Goal: Task Accomplishment & Management: Complete application form

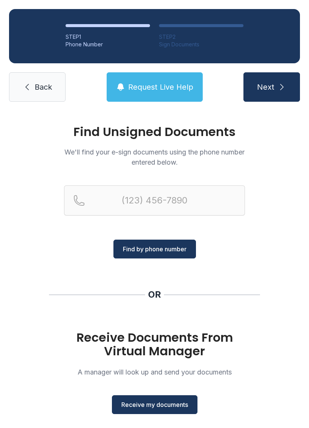
click at [156, 403] on span "Receive my documents" at bounding box center [154, 405] width 67 height 9
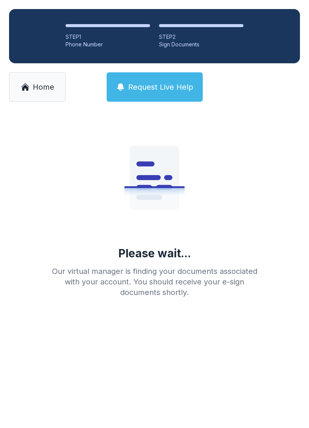
click at [190, 44] on div "Sign Documents" at bounding box center [201, 45] width 84 height 8
click at [197, 26] on div at bounding box center [201, 25] width 84 height 3
click at [193, 41] on div "Sign Documents" at bounding box center [201, 45] width 84 height 8
click at [240, 29] on li "STEP 2 Sign Documents" at bounding box center [201, 36] width 84 height 24
click at [191, 38] on div "STEP 2" at bounding box center [201, 37] width 84 height 8
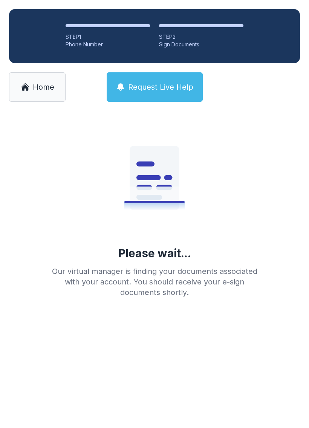
click at [212, 46] on div "Sign Documents" at bounding box center [201, 45] width 84 height 8
click at [193, 47] on div "Sign Documents" at bounding box center [201, 45] width 84 height 8
click at [169, 34] on div "STEP 2" at bounding box center [201, 37] width 84 height 8
click at [184, 35] on div "STEP 2" at bounding box center [201, 37] width 84 height 8
click at [186, 35] on div "STEP 2" at bounding box center [201, 37] width 84 height 8
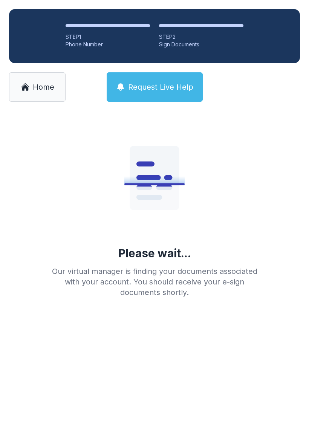
click at [213, 39] on div "STEP 2" at bounding box center [201, 37] width 84 height 8
click at [204, 39] on div "STEP 2" at bounding box center [201, 37] width 84 height 8
click at [210, 36] on div "STEP 2" at bounding box center [201, 37] width 84 height 8
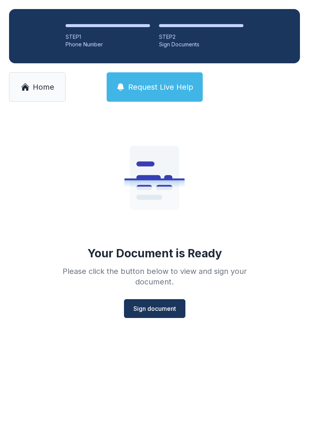
click at [204, 34] on div "STEP 2" at bounding box center [201, 37] width 84 height 8
click at [158, 315] on button "Sign document" at bounding box center [154, 308] width 61 height 19
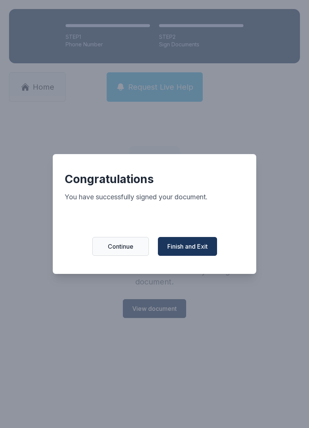
click at [186, 251] on span "Finish and Exit" at bounding box center [187, 246] width 40 height 9
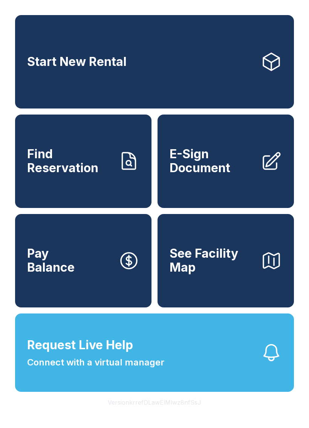
click at [207, 175] on span "E-Sign Document" at bounding box center [212, 161] width 85 height 28
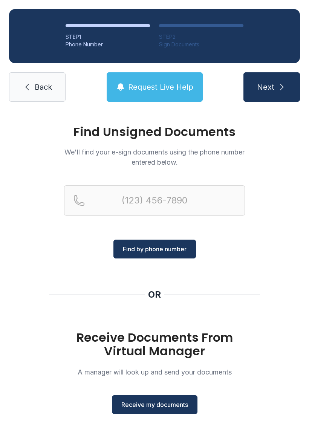
click at [152, 402] on span "Receive my documents" at bounding box center [154, 405] width 67 height 9
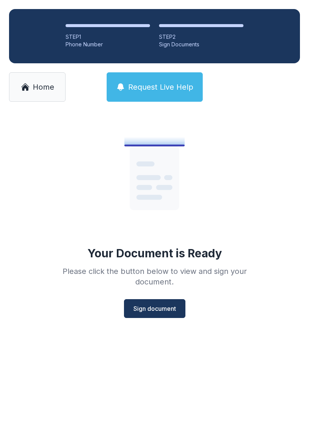
click at [153, 315] on button "Sign document" at bounding box center [154, 308] width 61 height 19
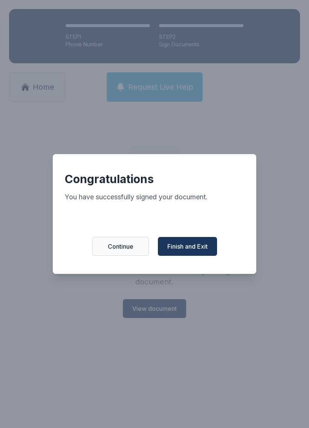
click at [185, 241] on button "Finish and Exit" at bounding box center [187, 246] width 59 height 19
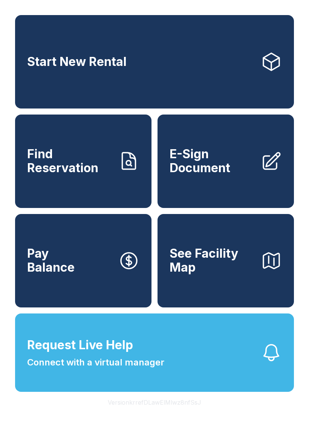
click at [222, 161] on span "E-Sign Document" at bounding box center [212, 161] width 85 height 28
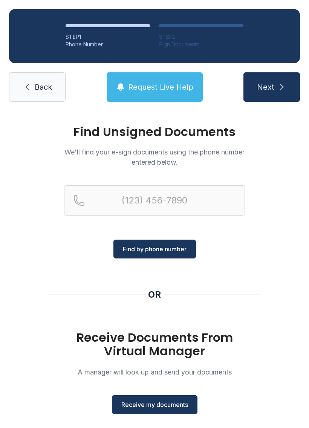
click at [160, 407] on span "Receive my documents" at bounding box center [154, 405] width 67 height 9
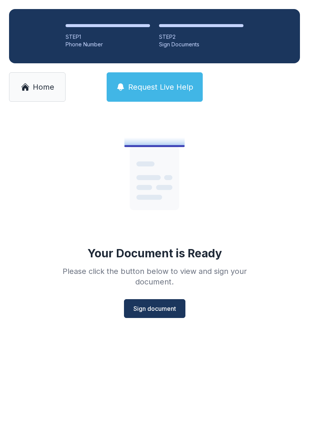
click at [157, 309] on span "Sign document" at bounding box center [155, 308] width 43 height 9
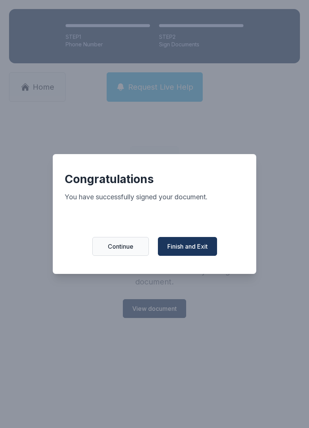
click at [190, 251] on span "Finish and Exit" at bounding box center [187, 246] width 40 height 9
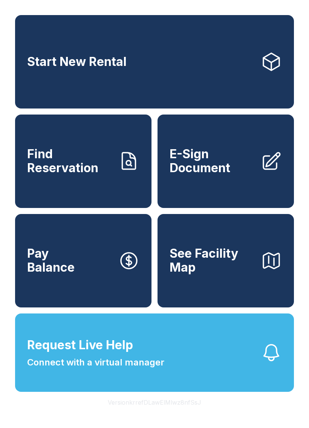
click at [207, 175] on span "E-Sign Document" at bounding box center [212, 161] width 85 height 28
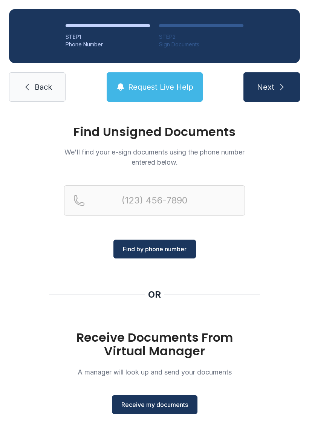
click at [154, 407] on span "Receive my documents" at bounding box center [154, 405] width 67 height 9
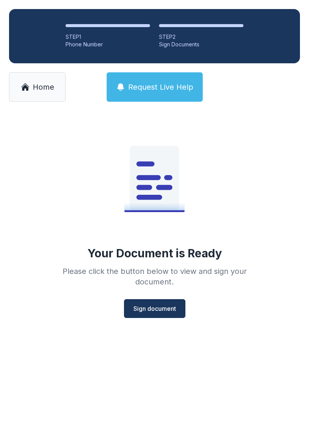
click at [156, 312] on span "Sign document" at bounding box center [155, 308] width 43 height 9
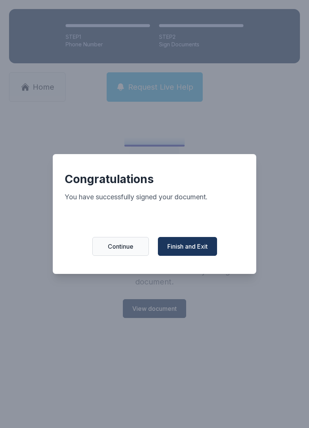
click at [195, 249] on span "Finish and Exit" at bounding box center [187, 246] width 40 height 9
